Goal: Task Accomplishment & Management: Manage account settings

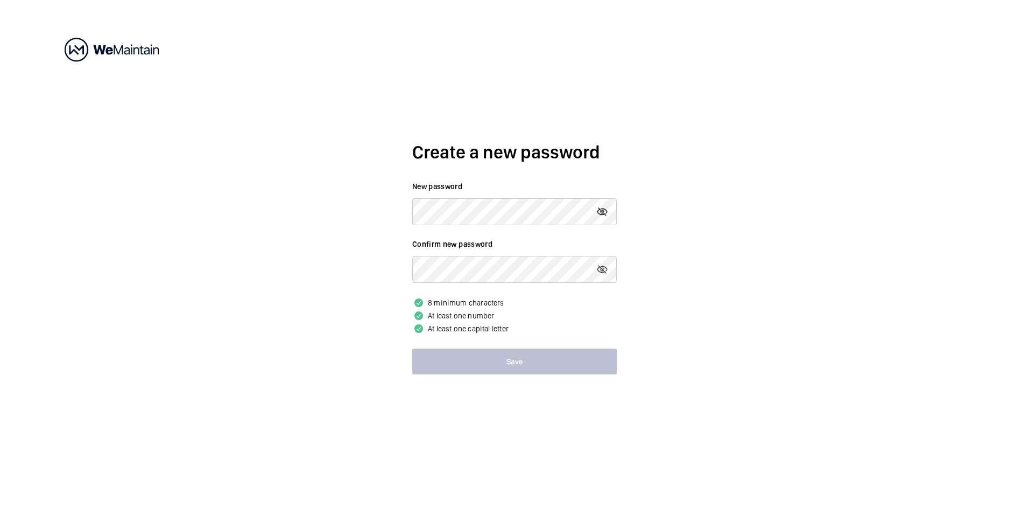
click at [607, 212] on mat-icon at bounding box center [602, 211] width 13 height 13
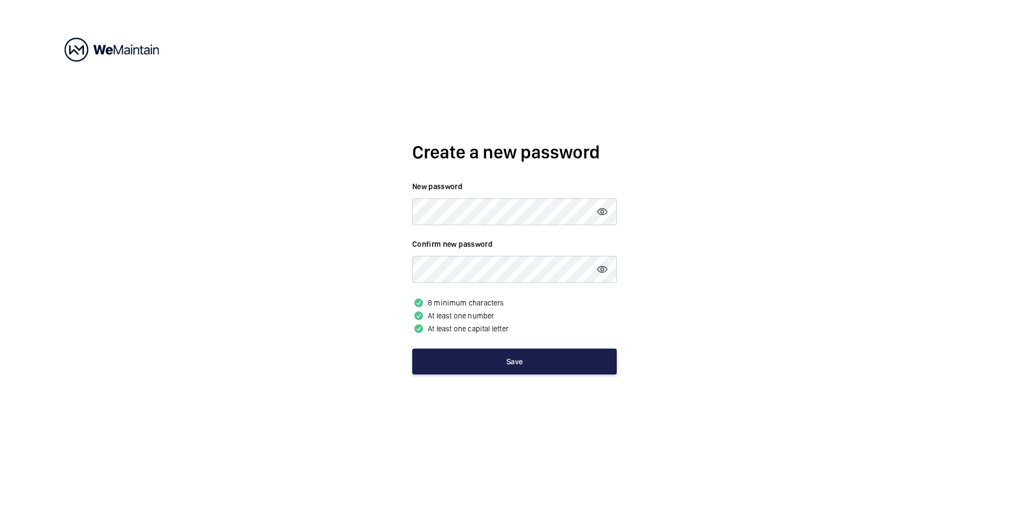
click at [500, 359] on button "Save" at bounding box center [514, 361] width 205 height 26
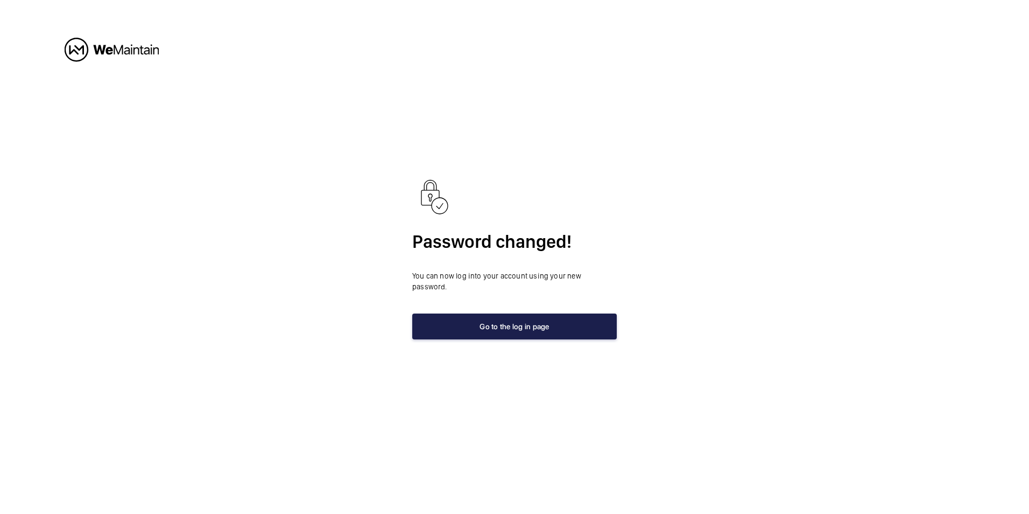
click at [514, 319] on button "Go to the log in page" at bounding box center [514, 326] width 205 height 26
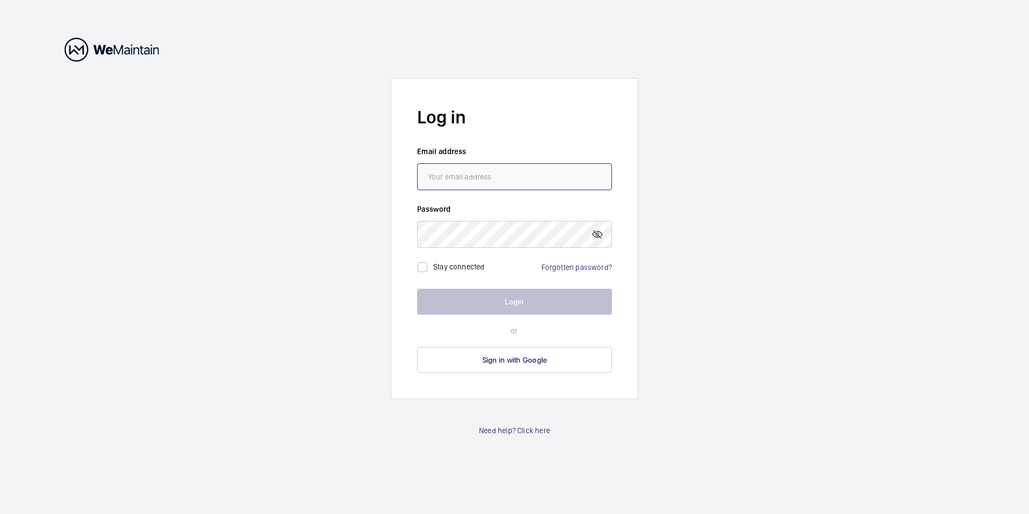
type input "[EMAIL_ADDRESS][DOMAIN_NAME]"
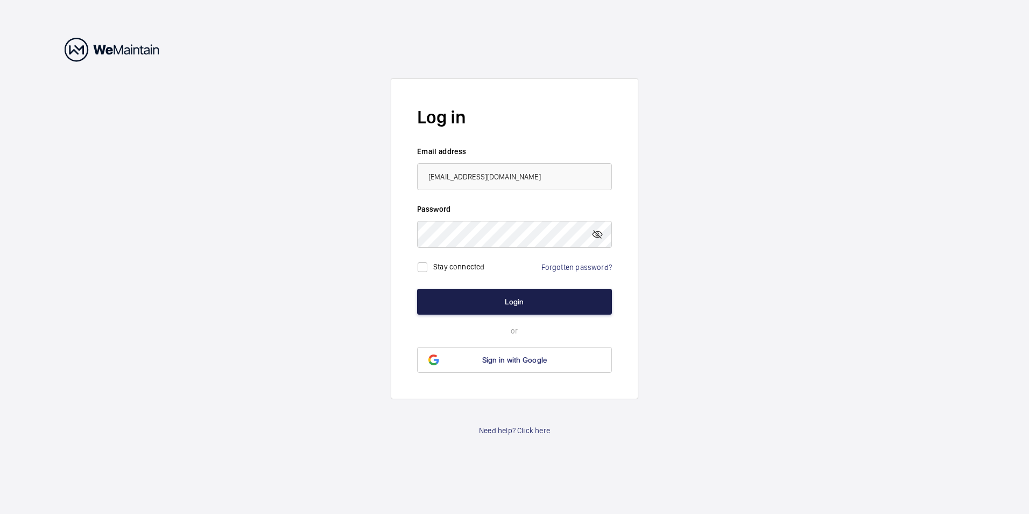
click at [509, 298] on button "Login" at bounding box center [514, 302] width 195 height 26
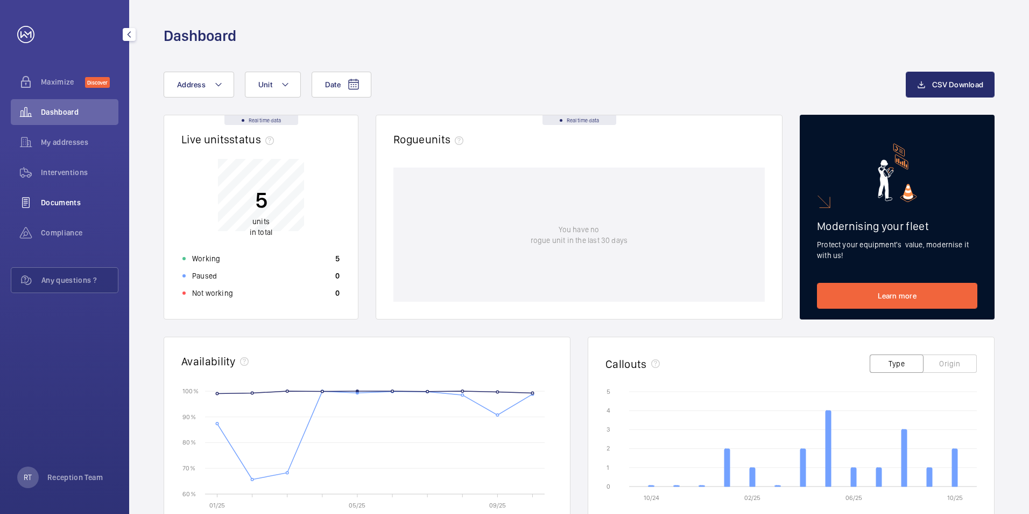
click at [45, 193] on div "Documents" at bounding box center [65, 203] width 108 height 26
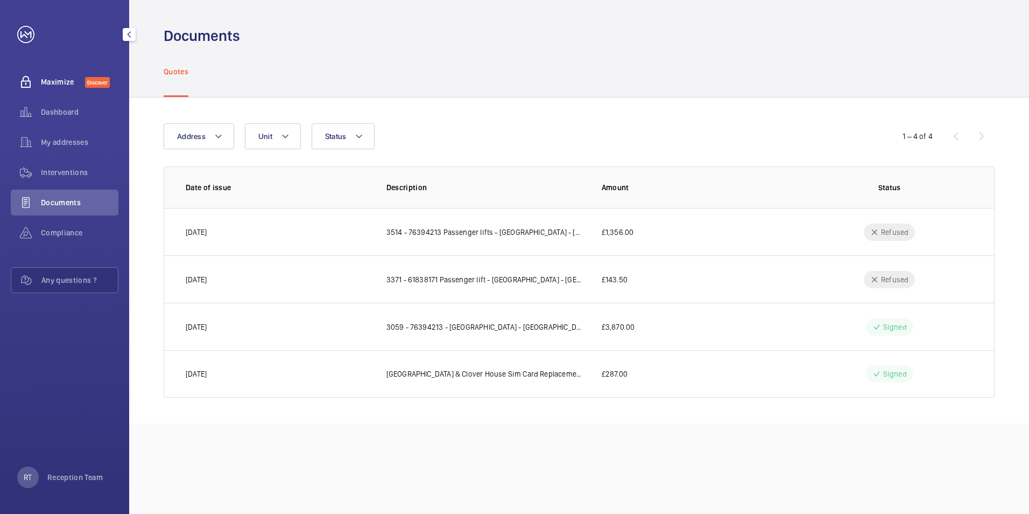
click at [44, 81] on span "Maximize" at bounding box center [63, 81] width 44 height 11
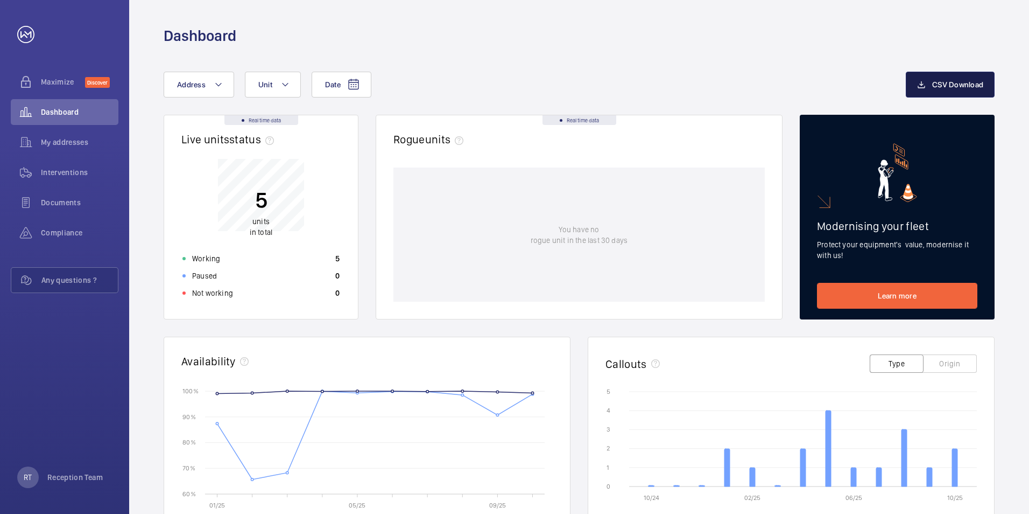
click at [966, 78] on button "CSV Download" at bounding box center [950, 85] width 89 height 26
click at [1023, 11] on div "Dashboard" at bounding box center [579, 23] width 900 height 46
click at [957, 84] on span "CSV Download" at bounding box center [957, 84] width 51 height 9
click at [1002, 32] on div "Dashboard" at bounding box center [579, 23] width 900 height 46
click at [206, 87] on button "Address" at bounding box center [199, 85] width 71 height 26
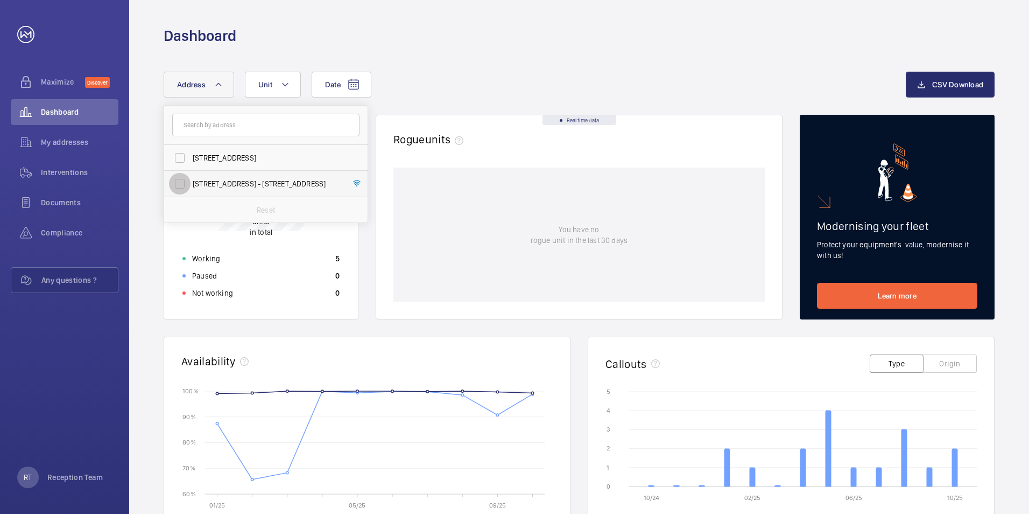
click at [181, 182] on input "[STREET_ADDRESS] - [STREET_ADDRESS]" at bounding box center [180, 184] width 22 height 22
checkbox input "true"
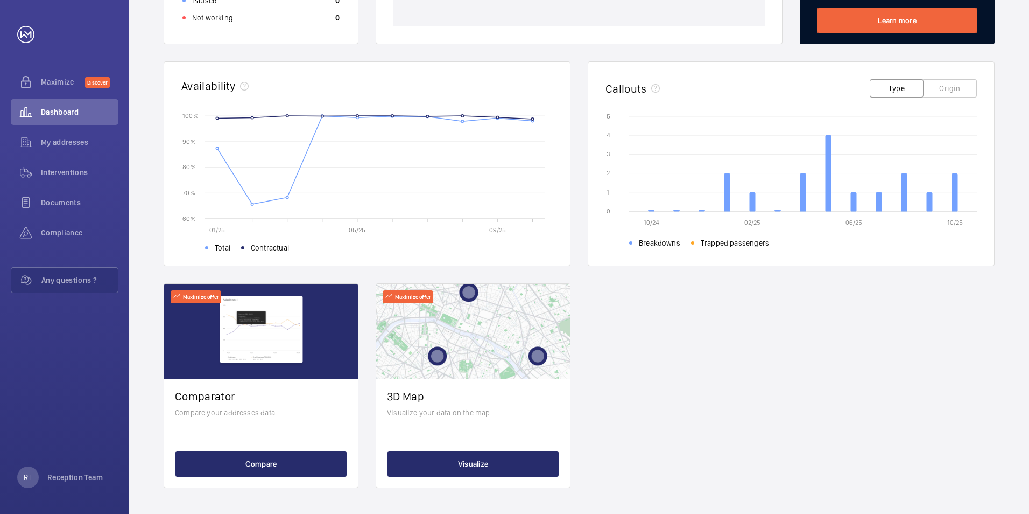
scroll to position [106, 0]
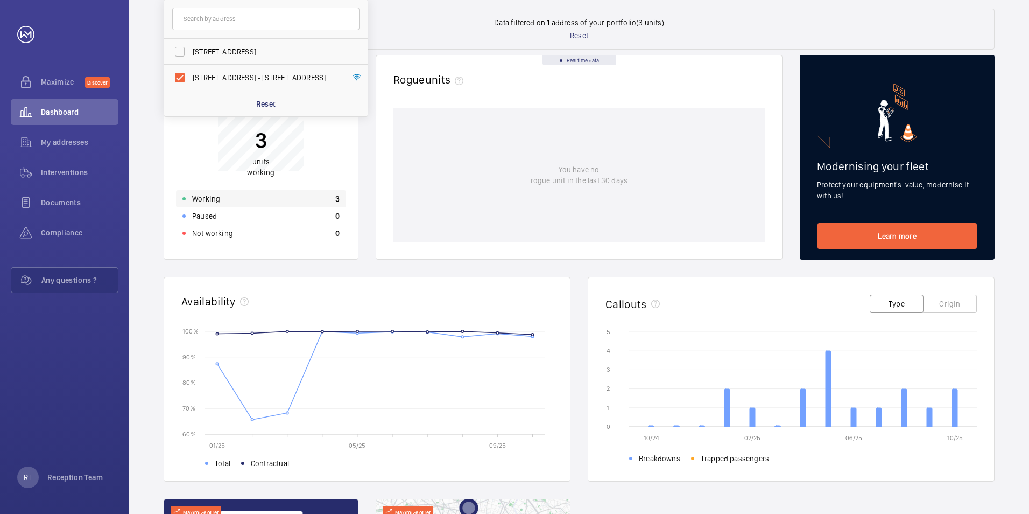
click at [195, 195] on p "Working" at bounding box center [206, 198] width 28 height 11
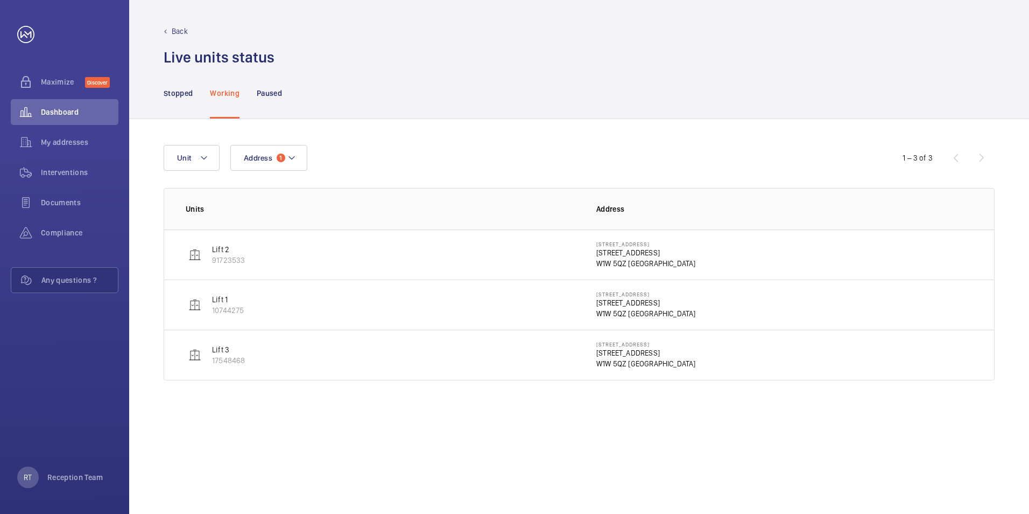
click at [203, 253] on wm-front-device-cell "Lift 2 91723533" at bounding box center [215, 255] width 59 height 22
click at [216, 250] on p "Lift 2" at bounding box center [228, 249] width 33 height 11
click at [218, 250] on p "Lift 2" at bounding box center [228, 249] width 33 height 11
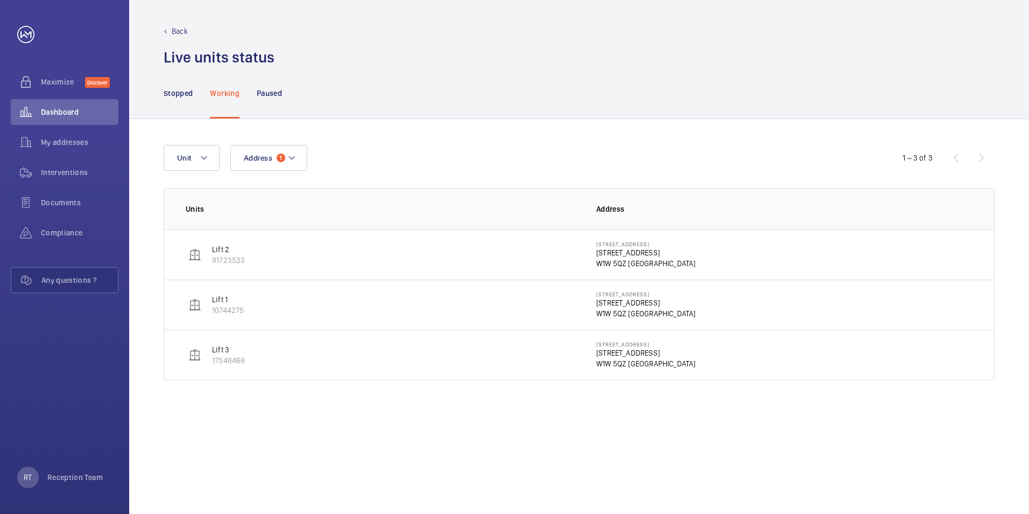
drag, startPoint x: 218, startPoint y: 250, endPoint x: 230, endPoint y: 251, distance: 12.4
click at [230, 251] on p "Lift 2" at bounding box center [228, 249] width 33 height 11
click at [201, 256] on wm-front-device-cell "Lift 2 91723533" at bounding box center [215, 255] width 59 height 22
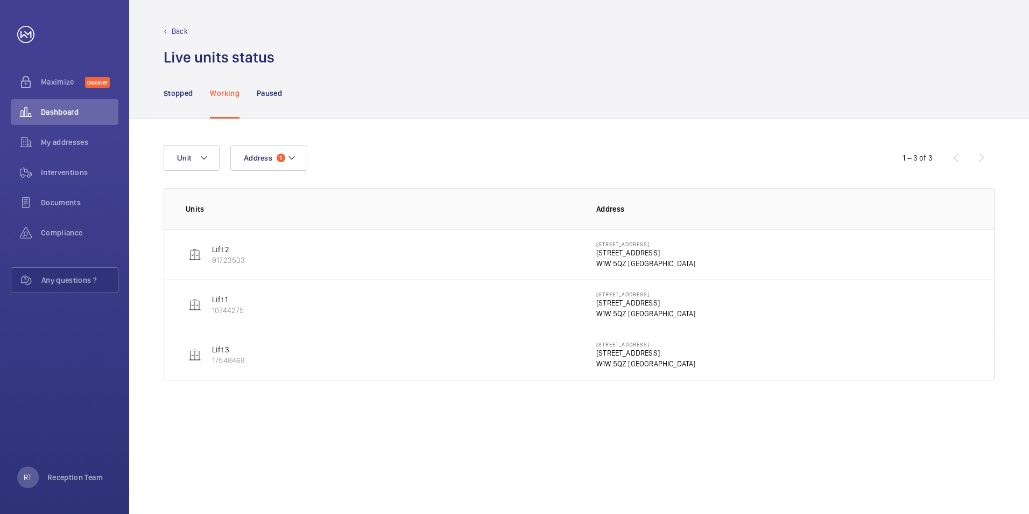
drag, startPoint x: 201, startPoint y: 256, endPoint x: 229, endPoint y: 260, distance: 28.3
click at [229, 260] on p "91723533" at bounding box center [228, 260] width 33 height 11
click at [196, 255] on img at bounding box center [194, 254] width 13 height 13
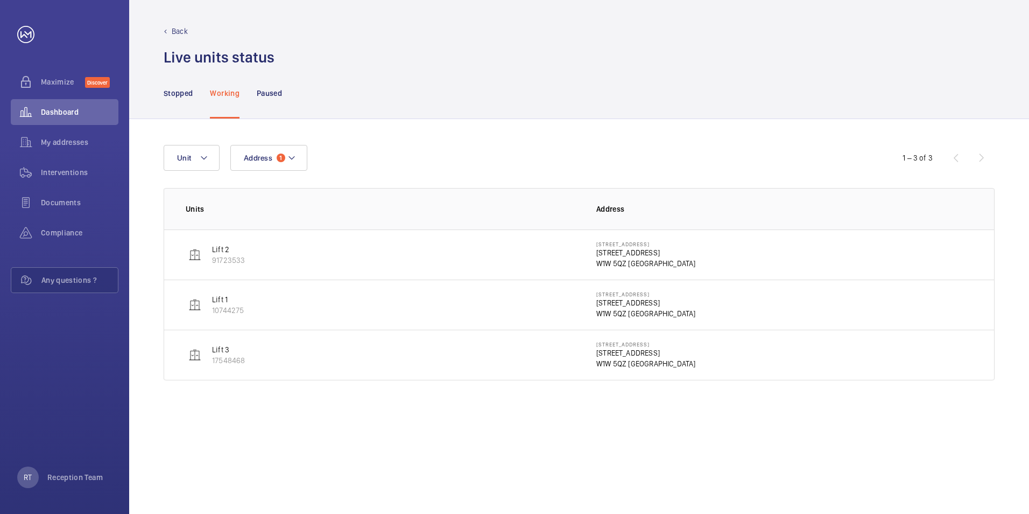
click at [229, 298] on p "Lift 1" at bounding box center [228, 299] width 32 height 11
click at [61, 204] on span "Documents" at bounding box center [80, 202] width 78 height 11
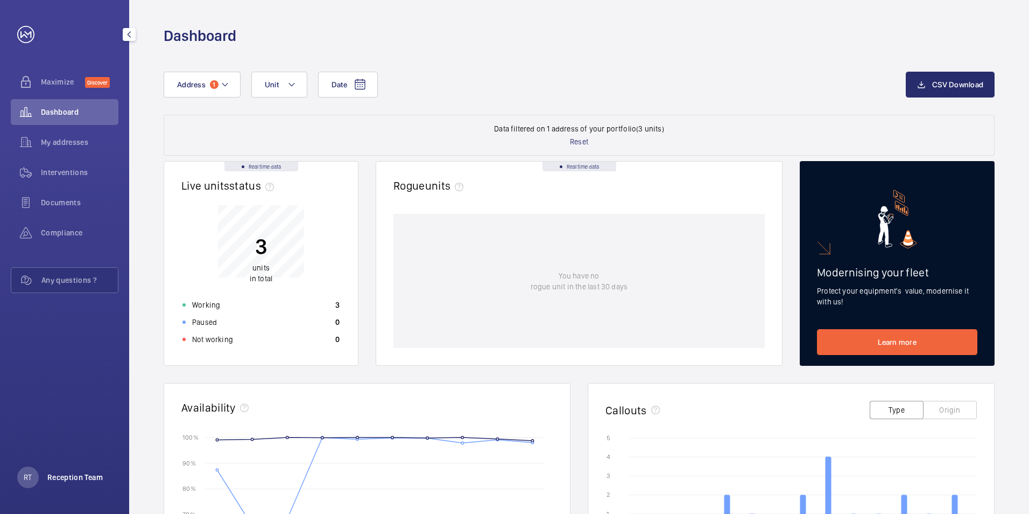
click at [66, 474] on p "Reception Team" at bounding box center [74, 477] width 55 height 11
click at [90, 324] on div at bounding box center [514, 257] width 1029 height 514
click at [75, 169] on span "Interventions" at bounding box center [80, 172] width 78 height 11
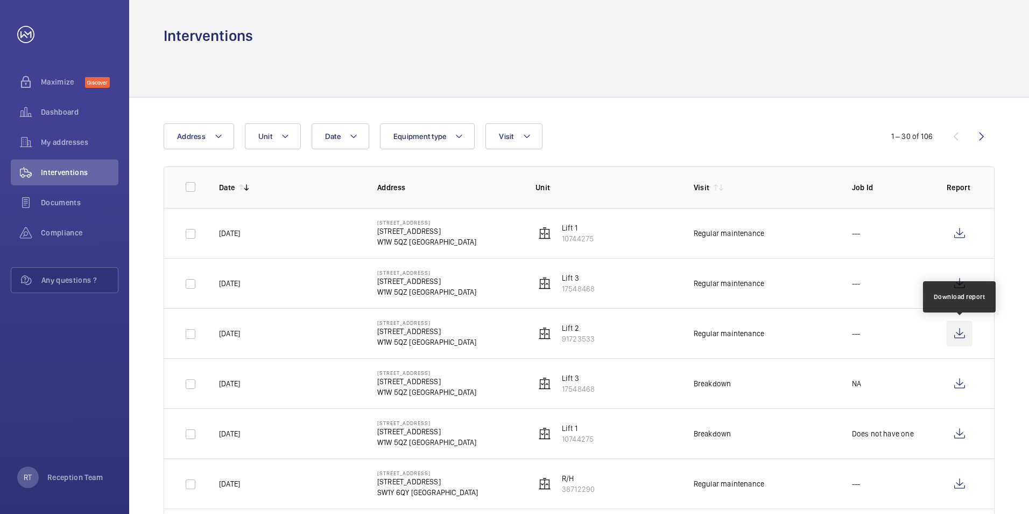
click at [959, 331] on wm-front-icon-button at bounding box center [960, 333] width 26 height 26
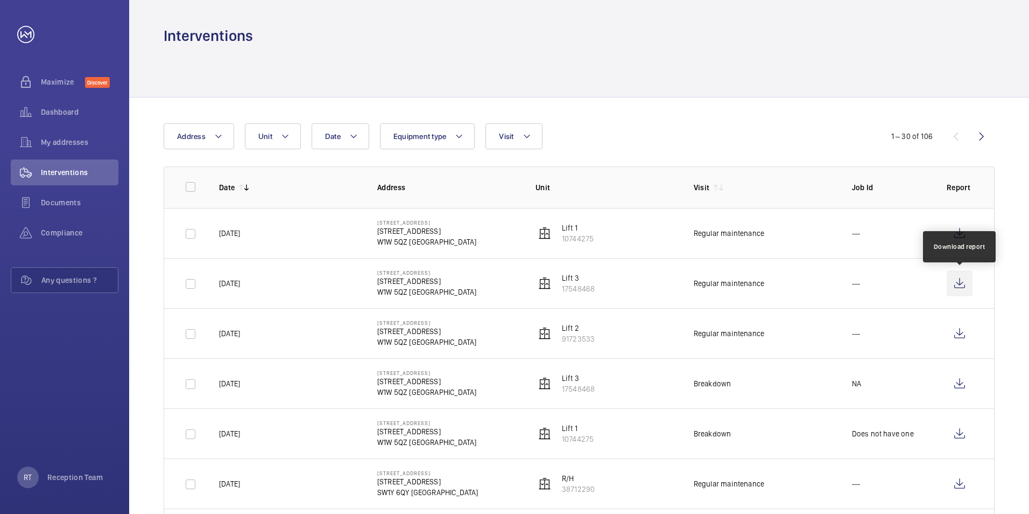
click at [960, 282] on wm-front-icon-button at bounding box center [960, 283] width 26 height 26
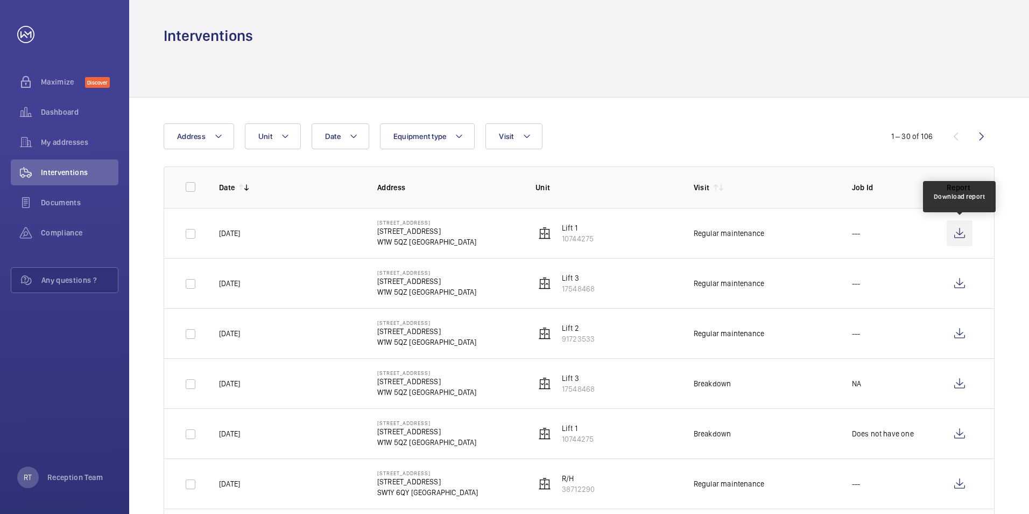
click at [959, 230] on wm-front-icon-button at bounding box center [960, 233] width 26 height 26
